Goal: Task Accomplishment & Management: Manage account settings

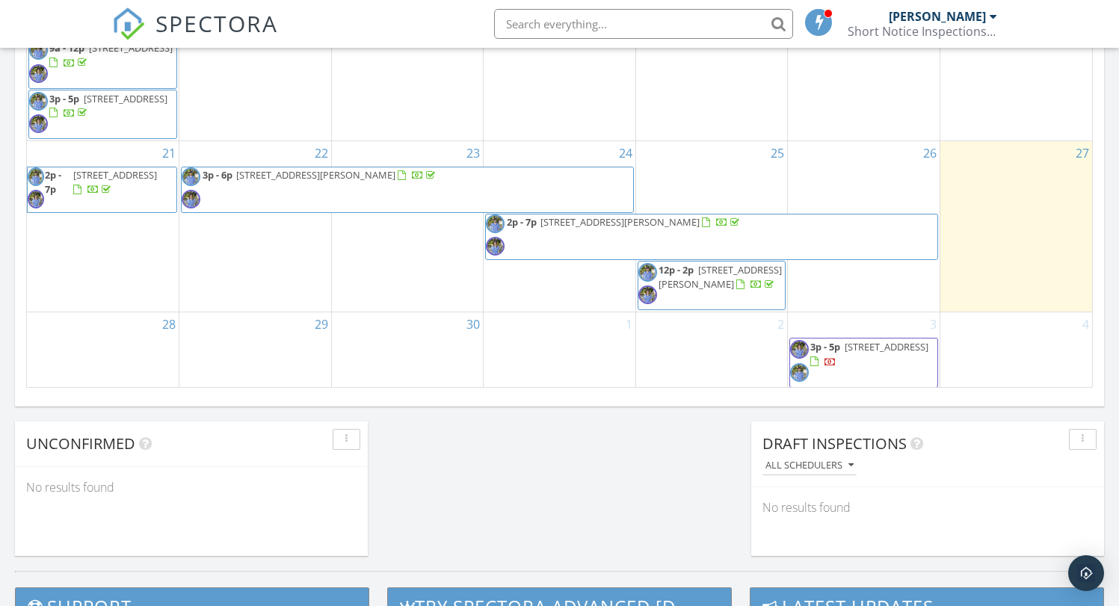
scroll to position [129, 0]
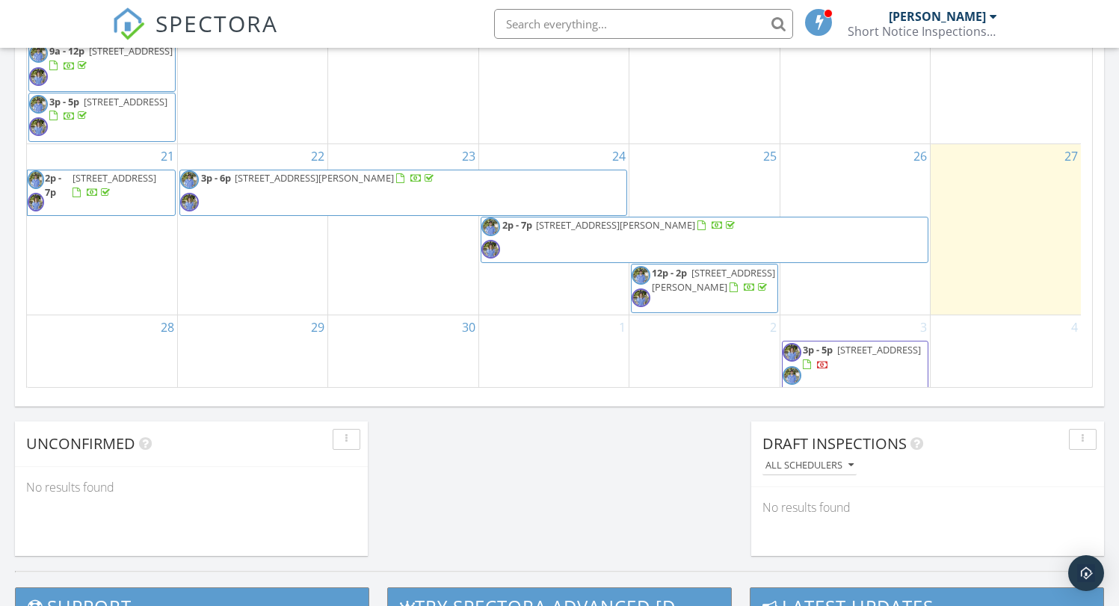
click at [834, 375] on span "3p - 5p 9 Cedar Rd, South Yarmouth 02885" at bounding box center [855, 365] width 145 height 45
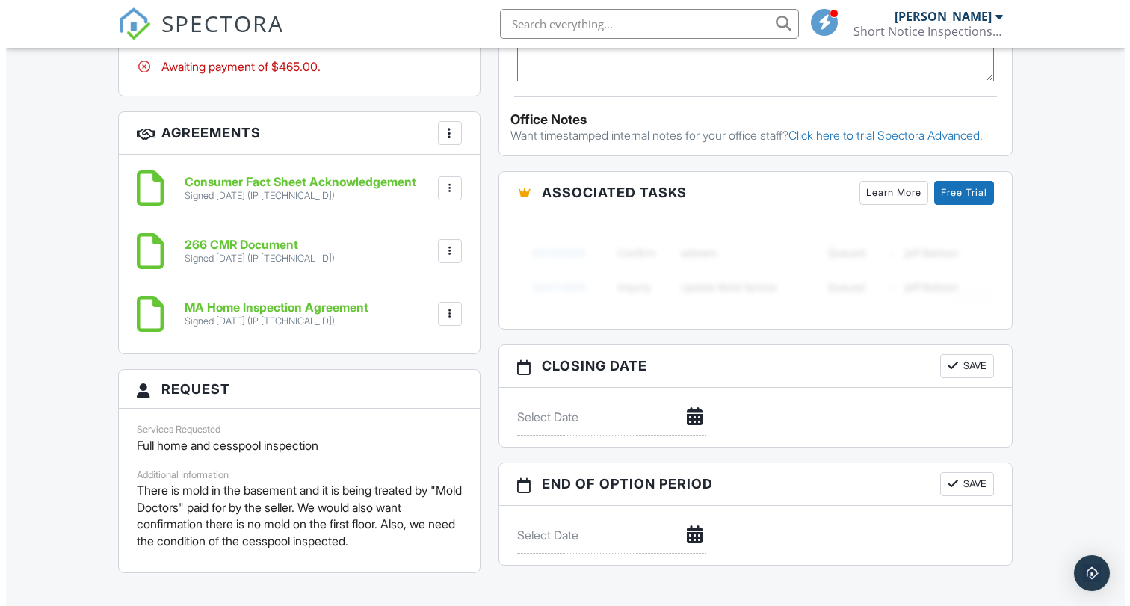
scroll to position [987, 0]
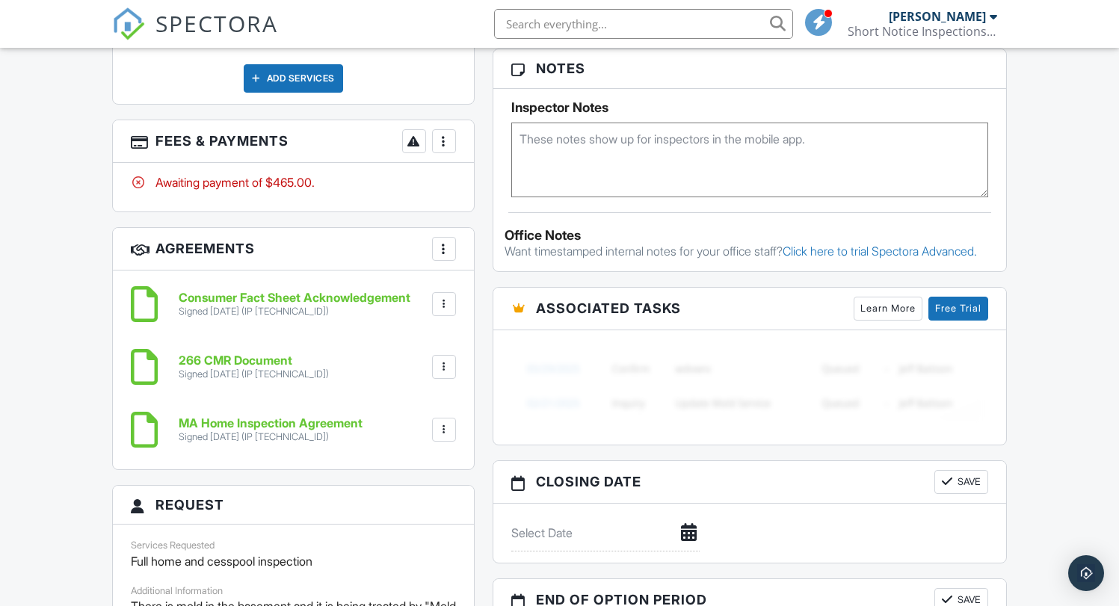
click at [441, 245] on div at bounding box center [444, 248] width 15 height 15
click at [464, 286] on li "Add Agreement" at bounding box center [533, 294] width 184 height 37
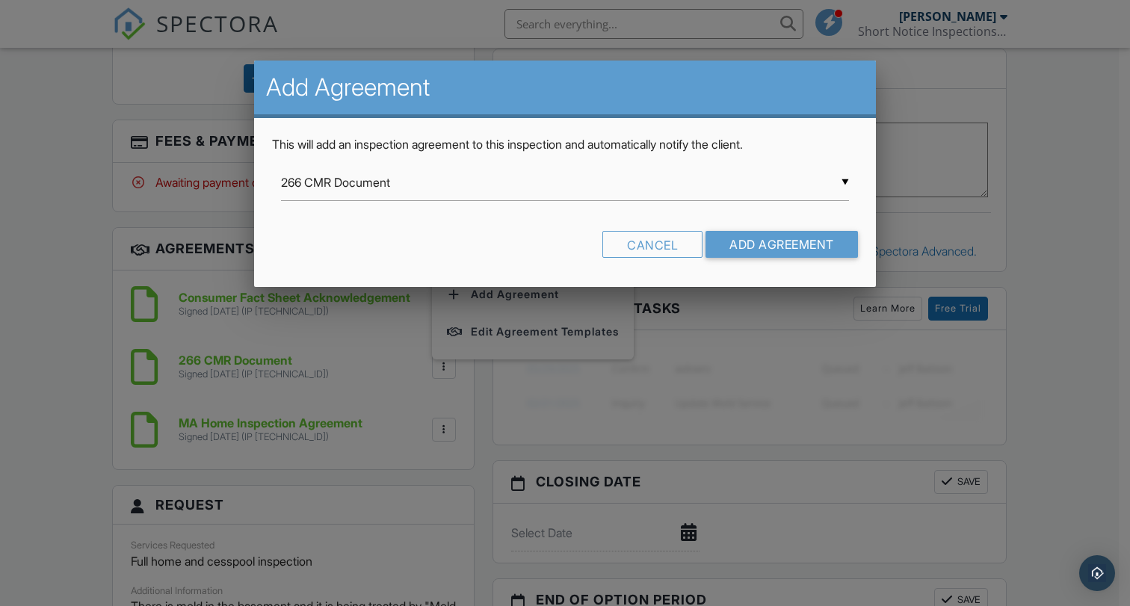
click at [410, 190] on div "▼ 266 CMR Document 266 CMR Document Radon Limitation addendum Radon Test Agreem…" at bounding box center [565, 182] width 568 height 37
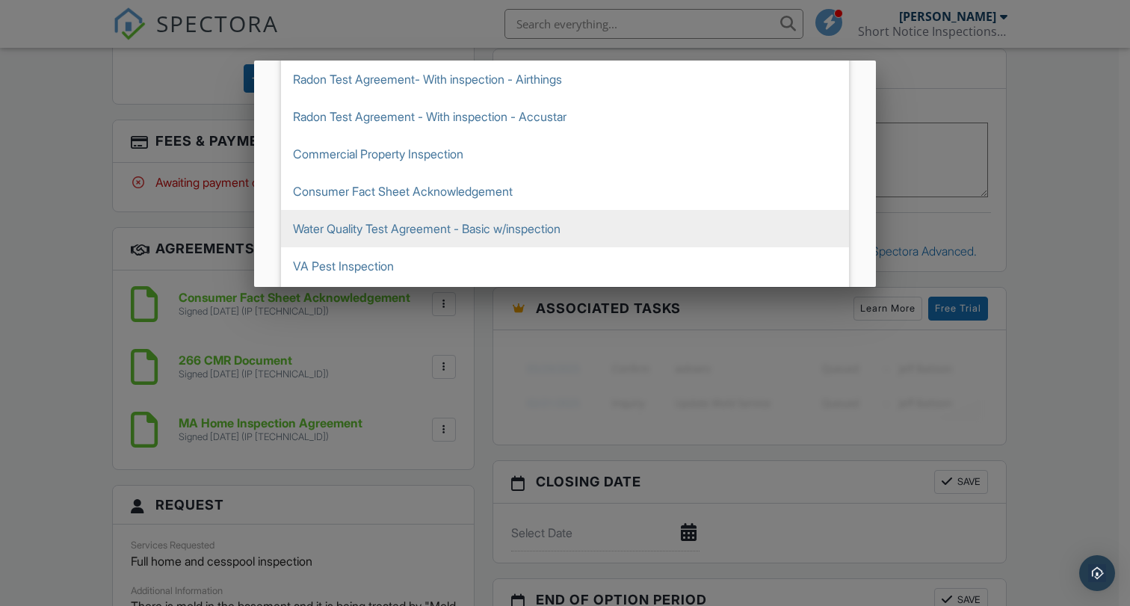
scroll to position [319, 0]
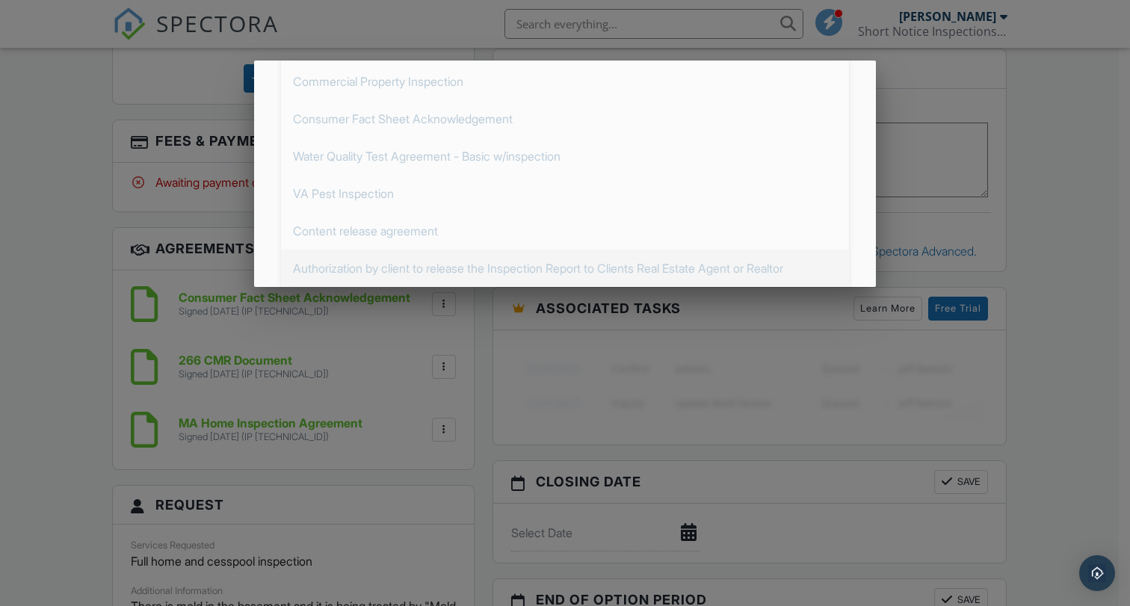
click at [406, 266] on span "Authorization by client to release the Inspection Report to Clients Real Estate…" at bounding box center [565, 268] width 568 height 37
type input "Authorization by client to release the Inspection Report to Clients Real Estate…"
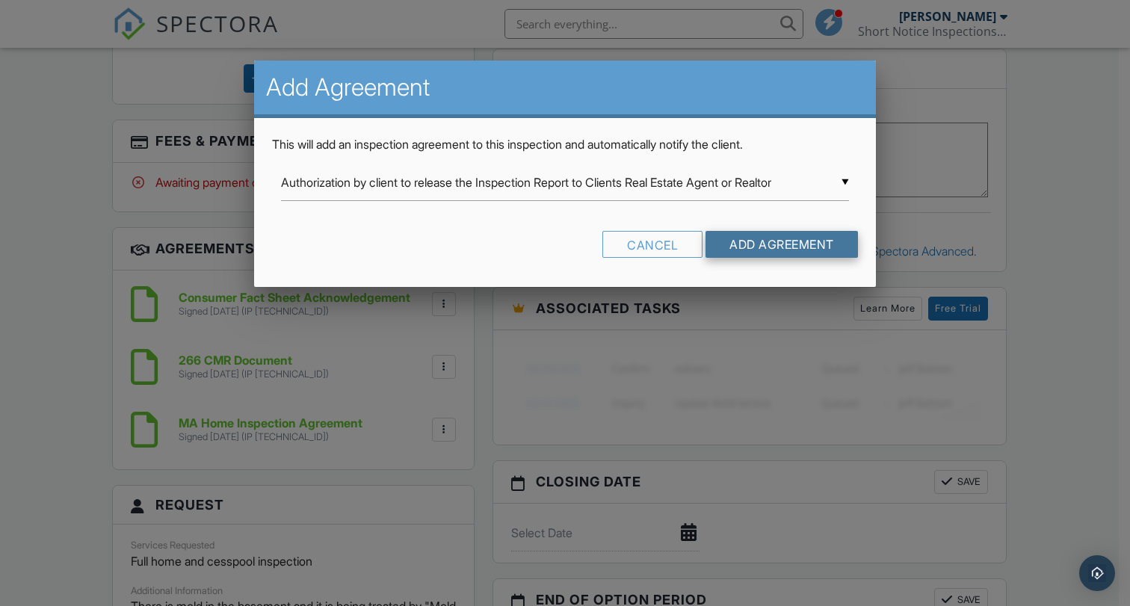
click at [752, 250] on input "Add Agreement" at bounding box center [782, 244] width 152 height 27
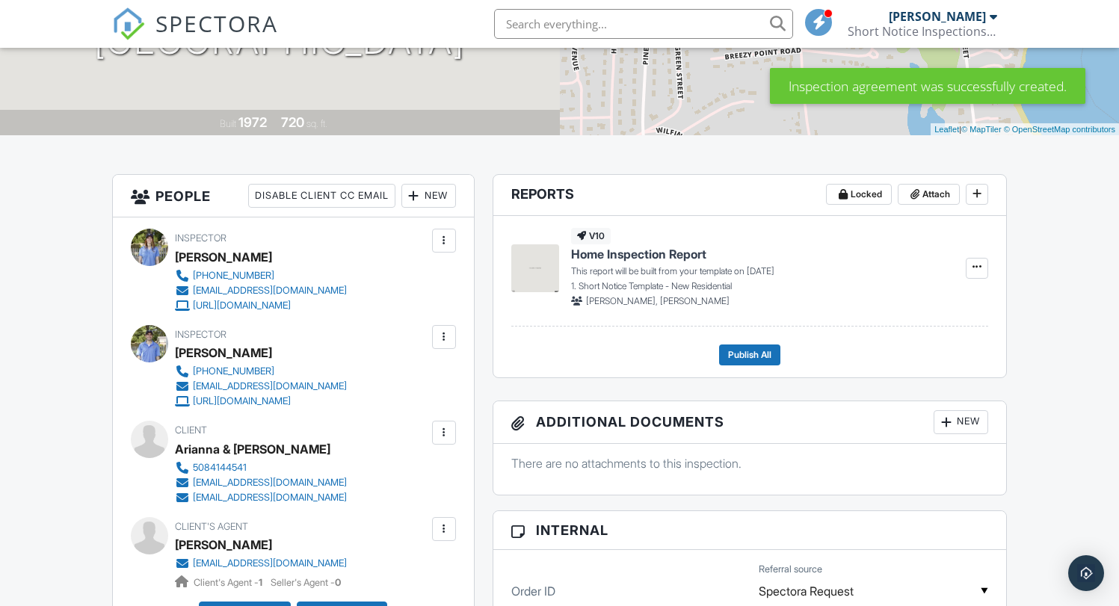
scroll to position [388, 0]
